Goal: Information Seeking & Learning: Understand process/instructions

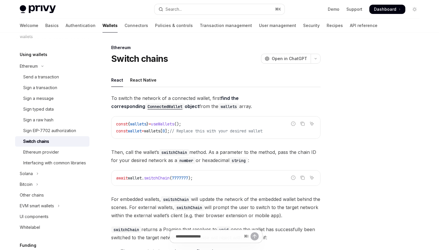
click at [103, 27] on link "Wallets" at bounding box center [110, 26] width 15 height 14
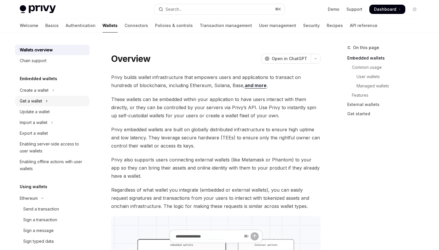
click at [46, 101] on icon "Toggle Get a wallet section" at bounding box center [47, 101] width 2 height 7
type textarea "*"
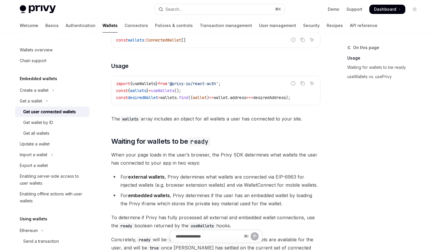
click at [286, 96] on span "desiredAddress" at bounding box center [269, 97] width 33 height 5
